Goal: Find specific page/section: Find specific page/section

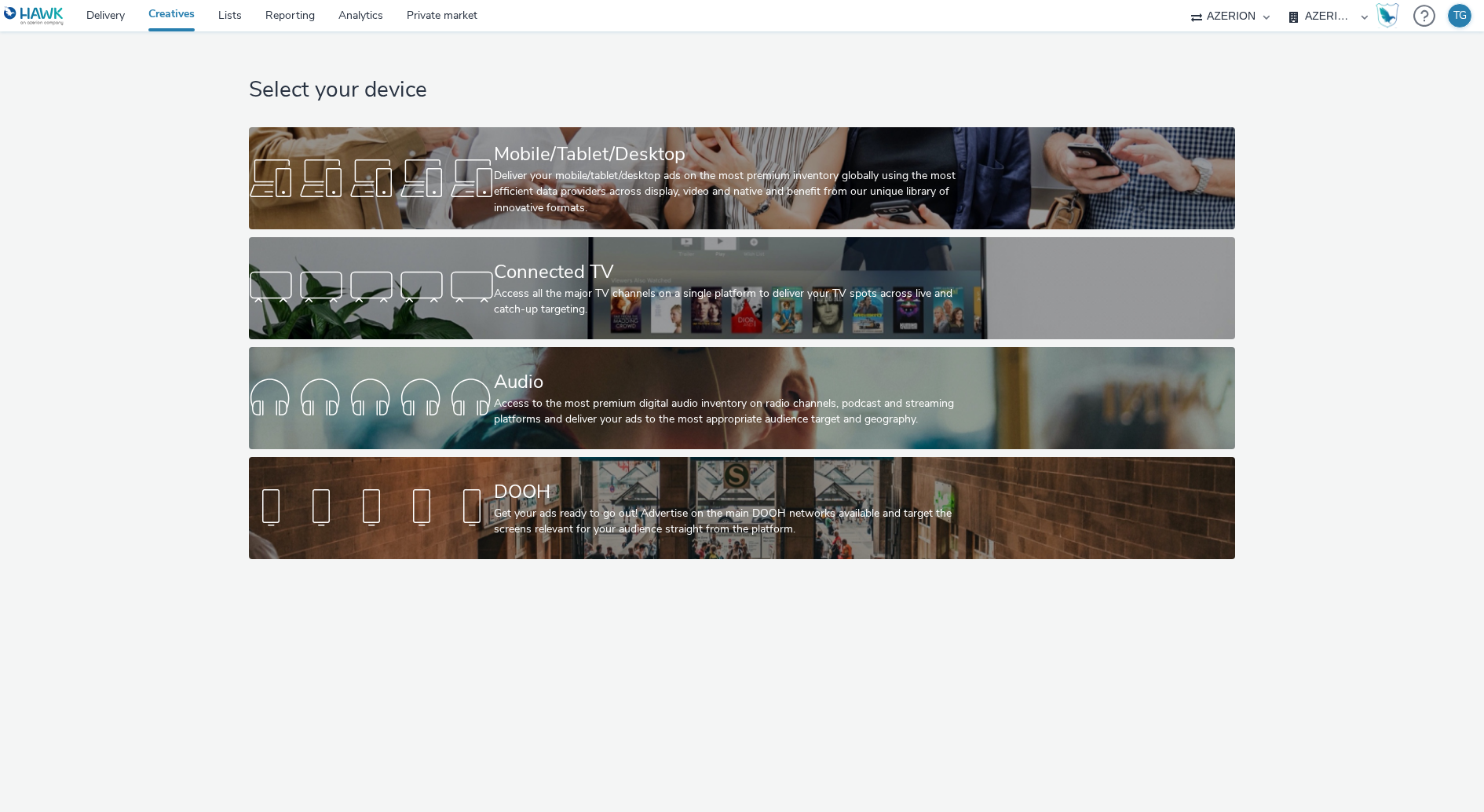
select select "ac009755-aa48-4799-8050-7a339a378eb8"
select select "72d91114-7b95-43df-950f-d064ccca4203"
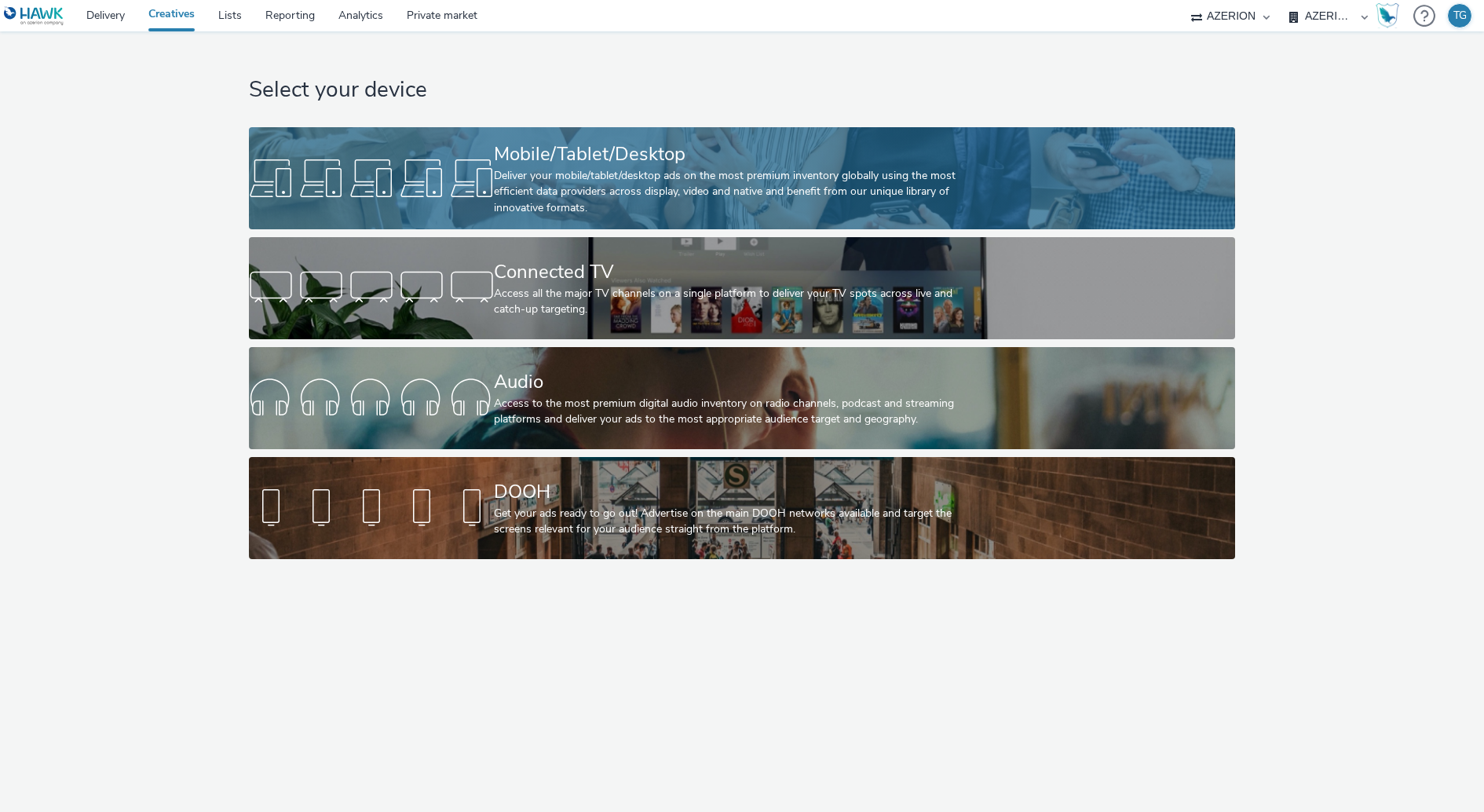
click at [605, 179] on div "Deliver your mobile/tablet/desktop ads on the most premium inventory globally u…" at bounding box center [738, 192] width 490 height 48
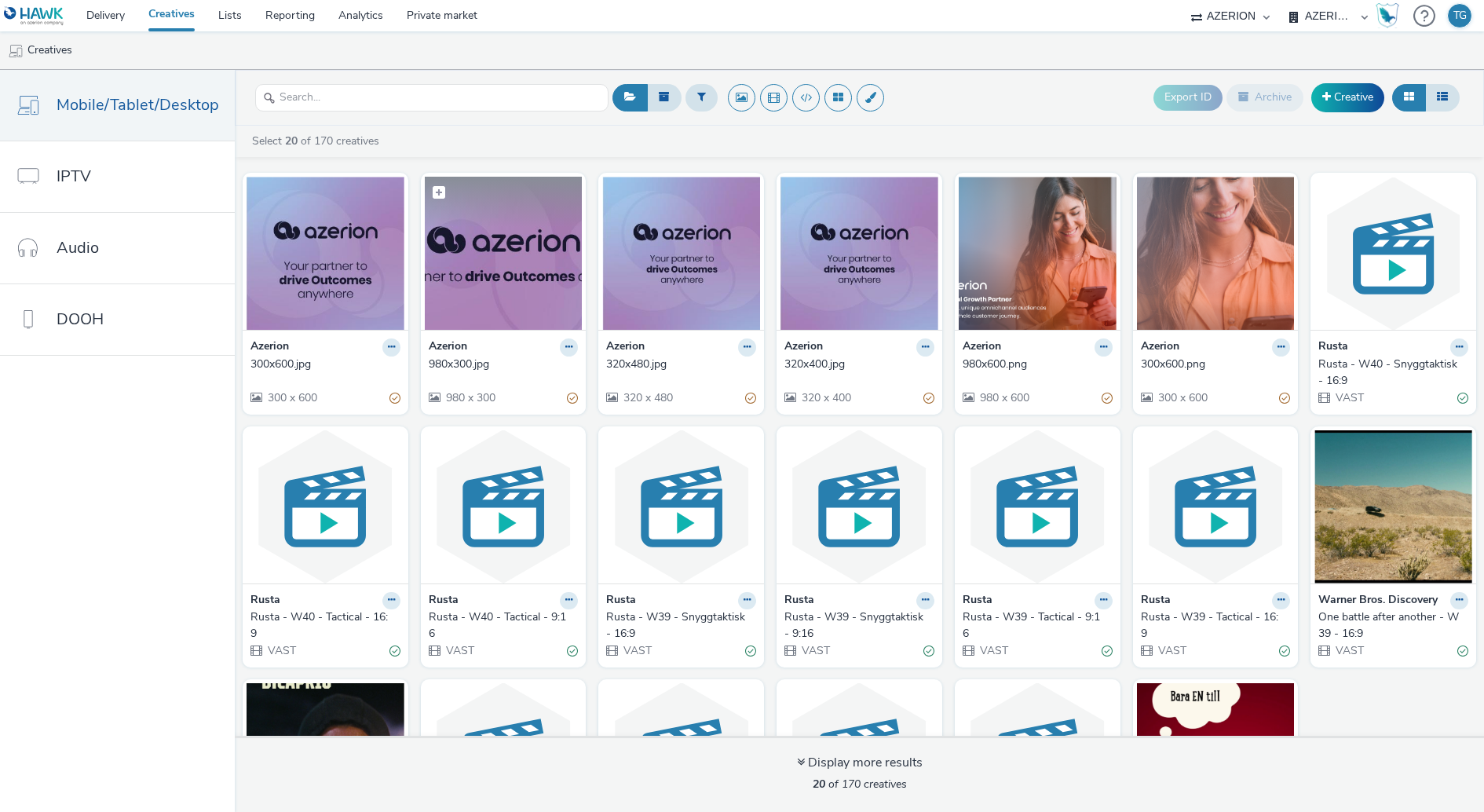
click at [516, 241] on img at bounding box center [504, 253] width 158 height 153
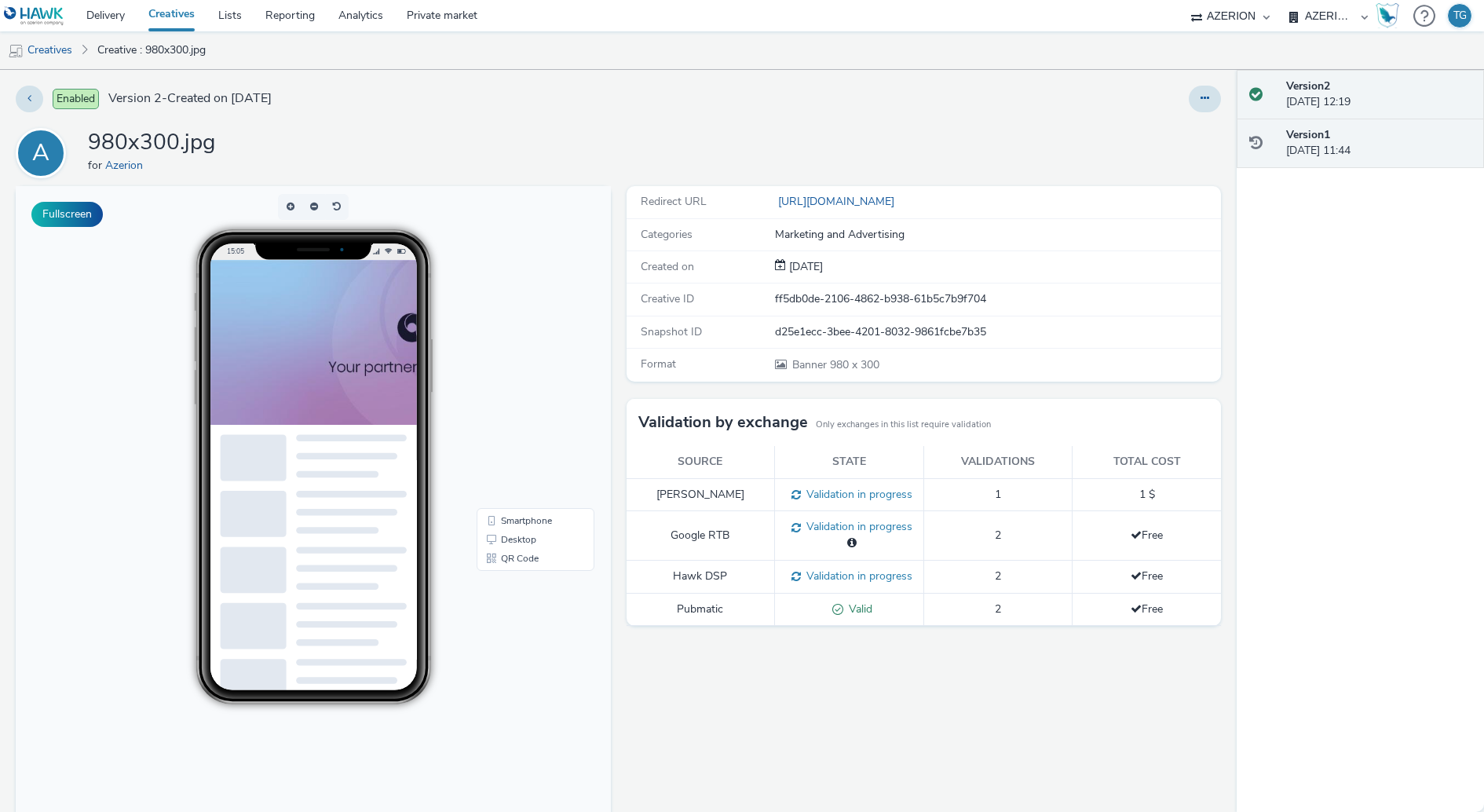
click at [1352, 145] on div "Version 1 [DATE] 11:44" at bounding box center [1378, 143] width 185 height 32
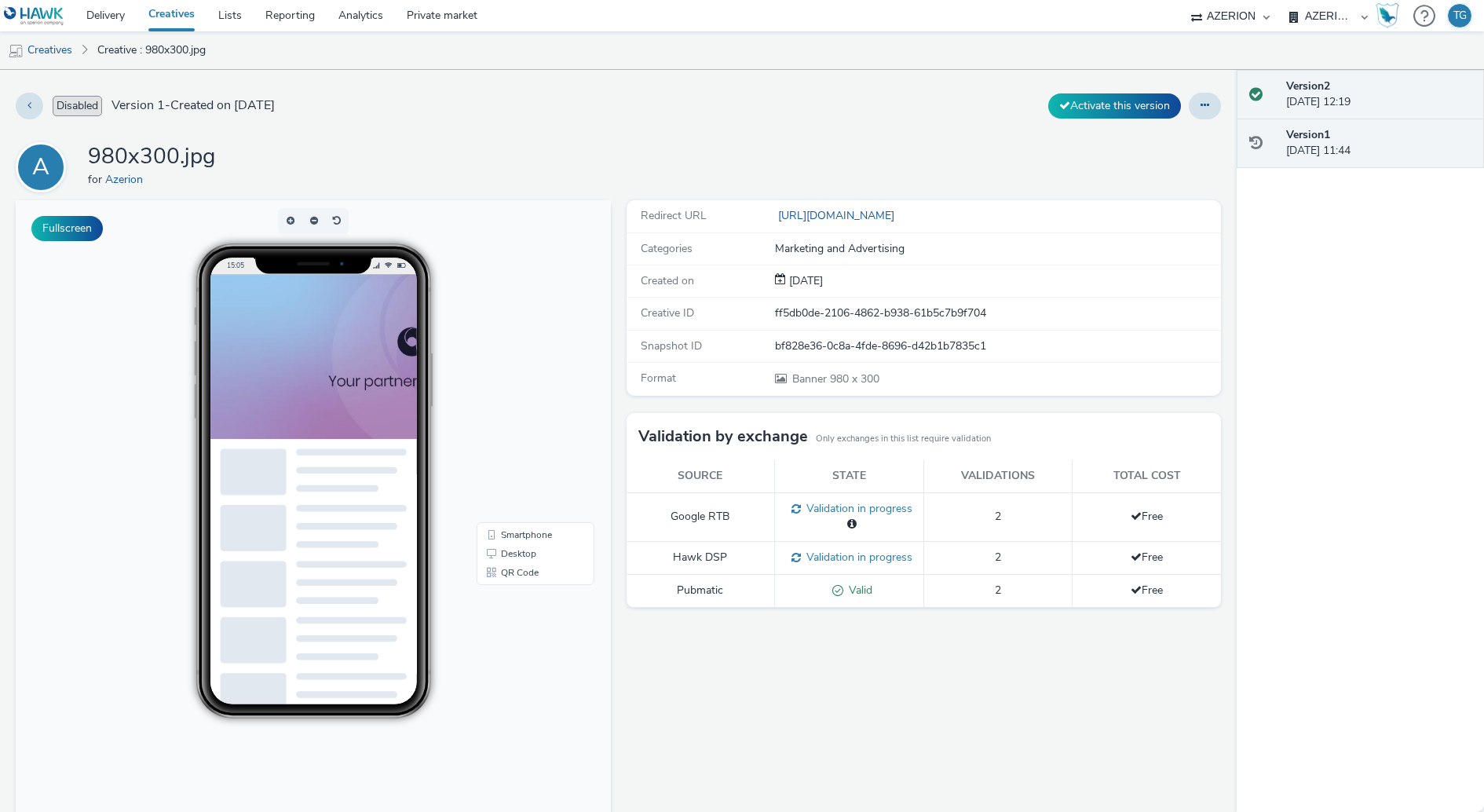
click at [1357, 94] on div "Version 2 [DATE] 12:19" at bounding box center [1378, 95] width 185 height 32
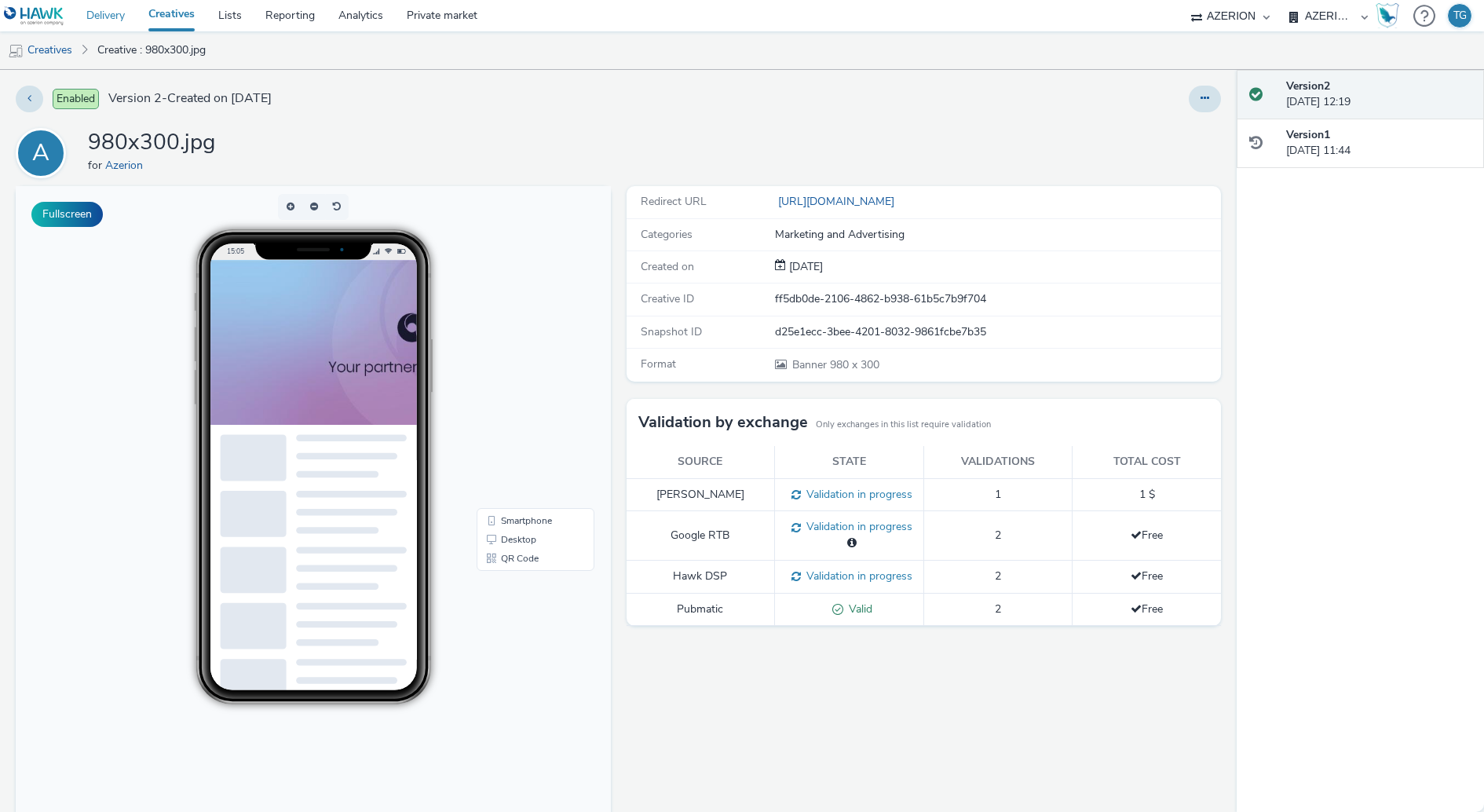
click at [124, 9] on link "Delivery" at bounding box center [106, 16] width 62 height 32
